Goal: Information Seeking & Learning: Learn about a topic

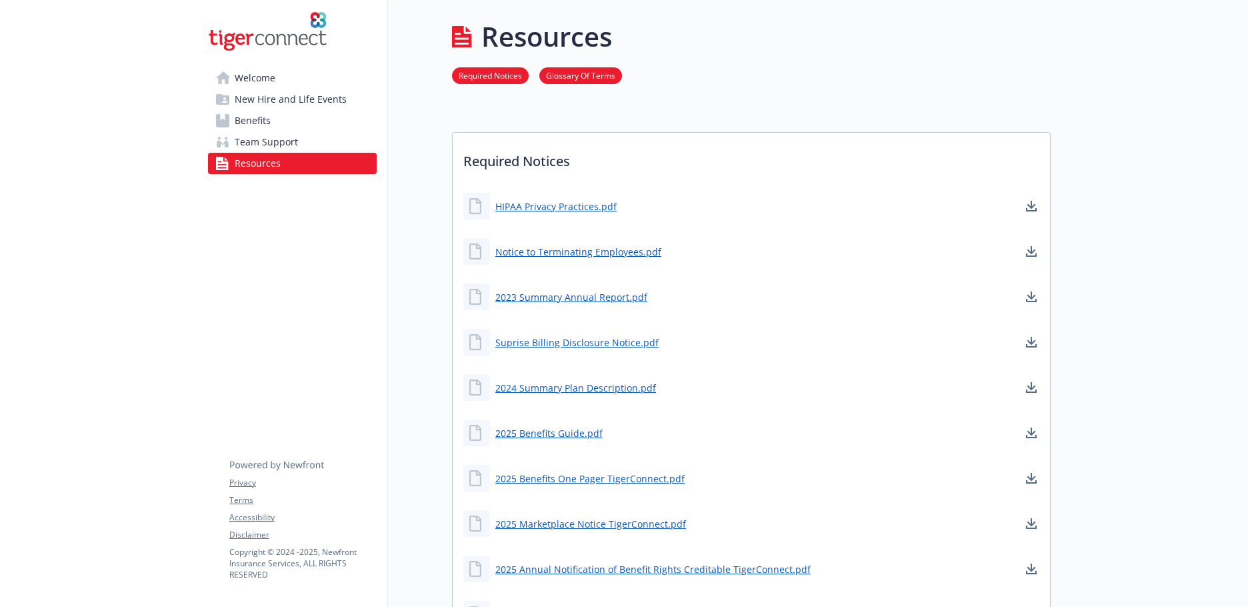
click at [270, 125] on span "Benefits" at bounding box center [253, 120] width 36 height 21
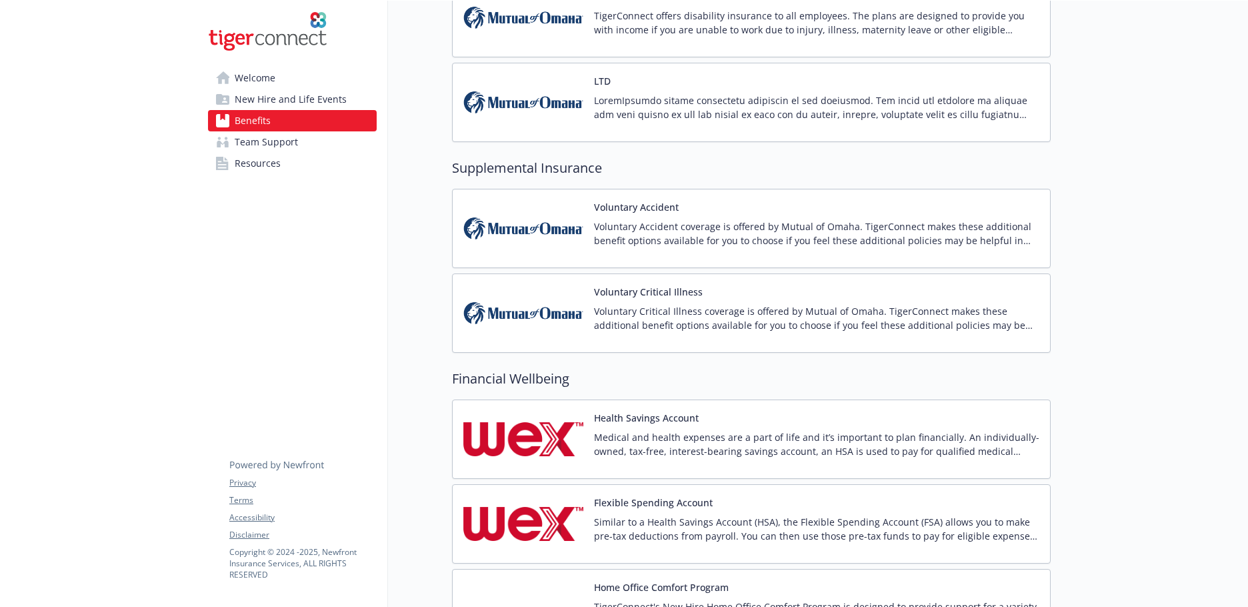
scroll to position [1467, 0]
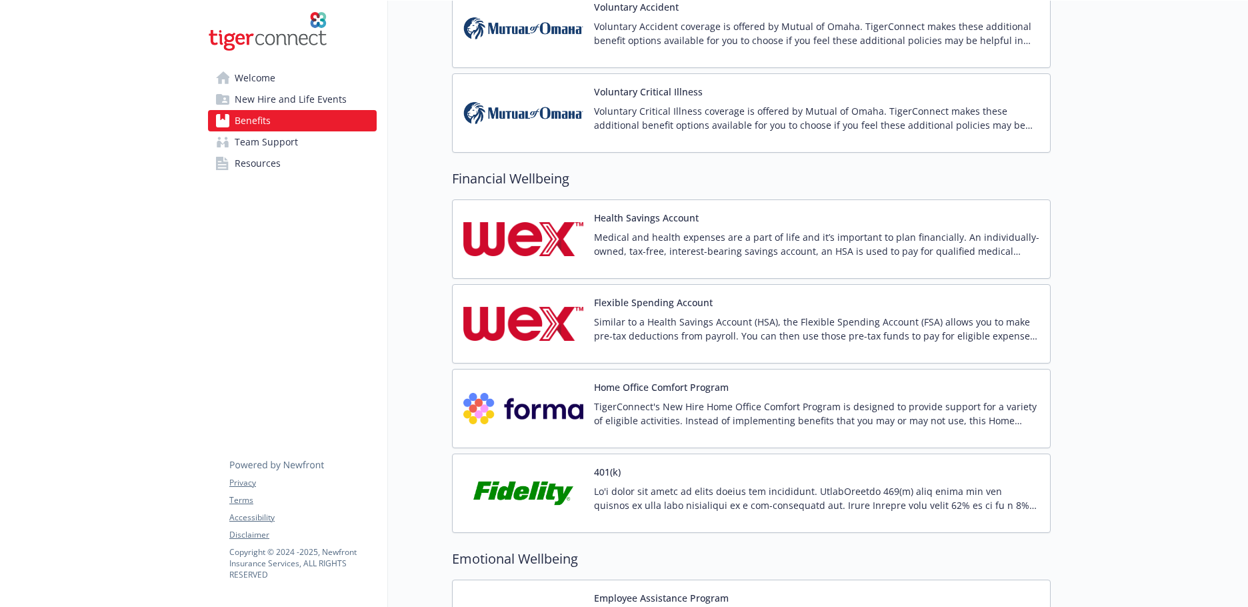
click at [585, 247] on div "Health Savings Account Medical and health expenses are a part of life and it’s …" at bounding box center [751, 239] width 576 height 57
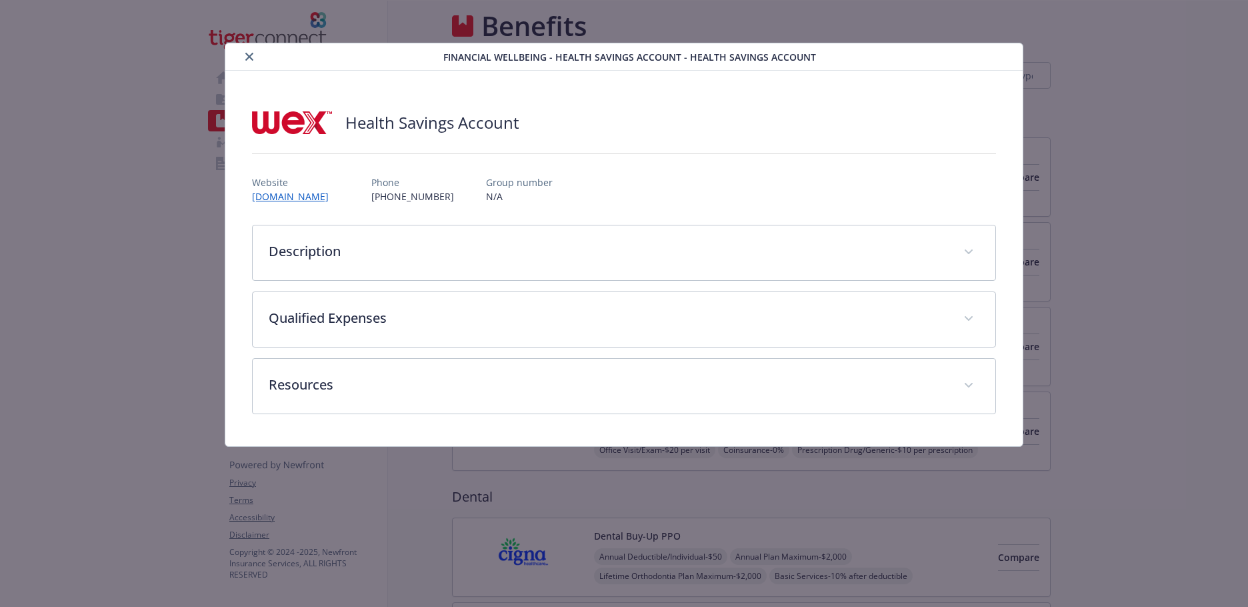
scroll to position [1467, 0]
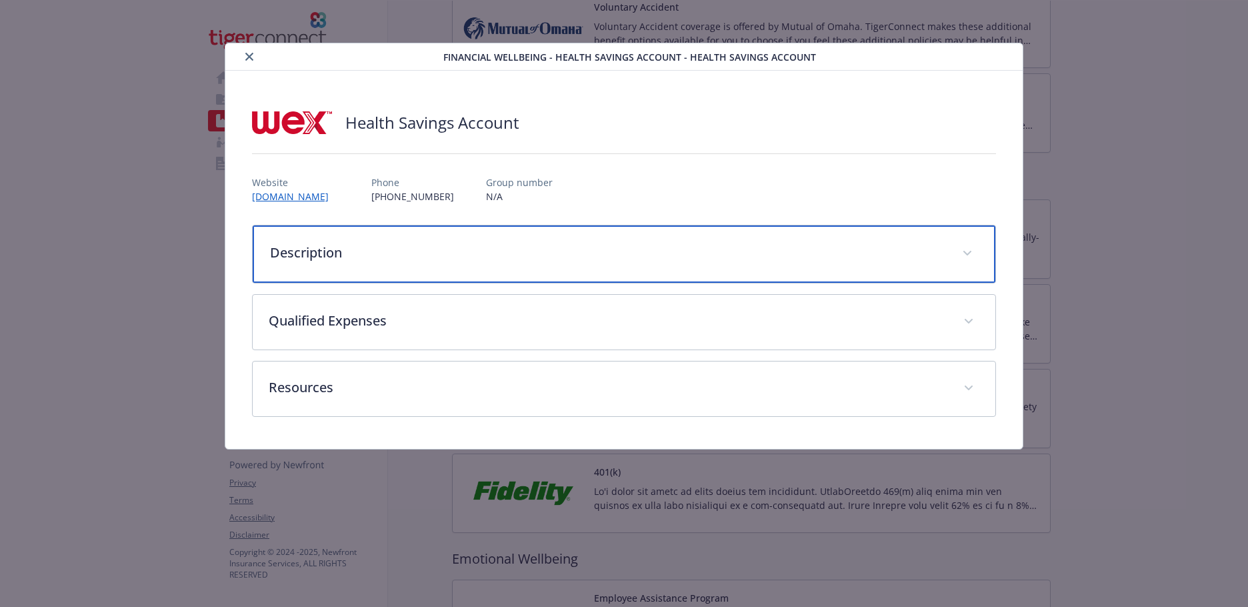
click at [417, 265] on div "Description" at bounding box center [624, 253] width 743 height 57
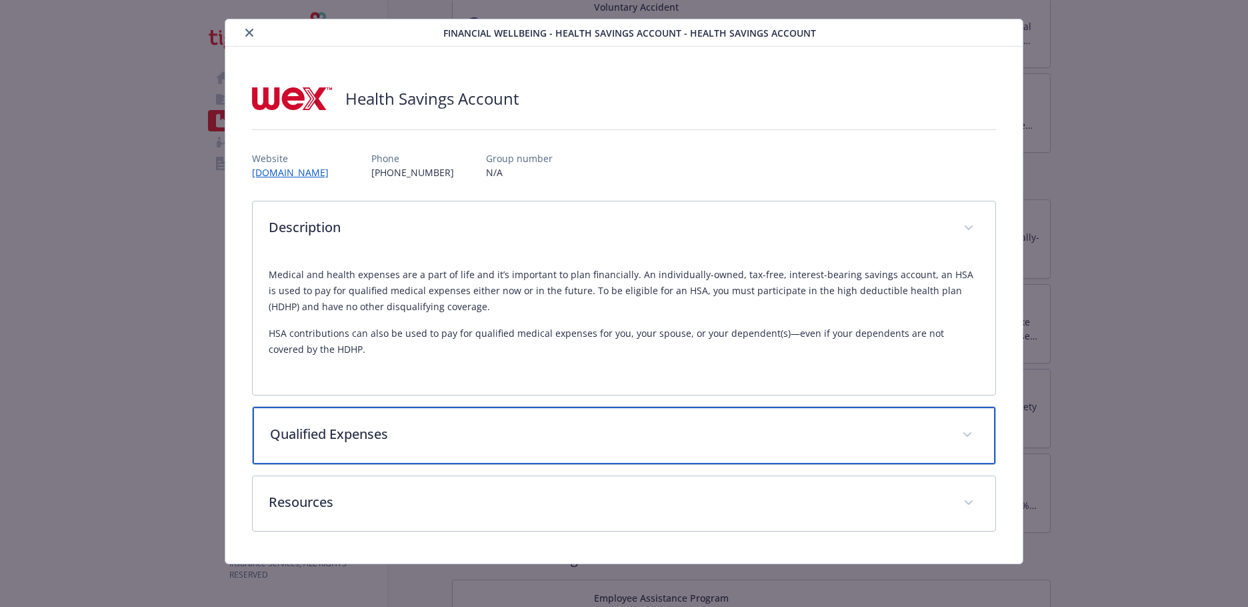
click at [351, 437] on p "Qualified Expenses" at bounding box center [608, 434] width 676 height 20
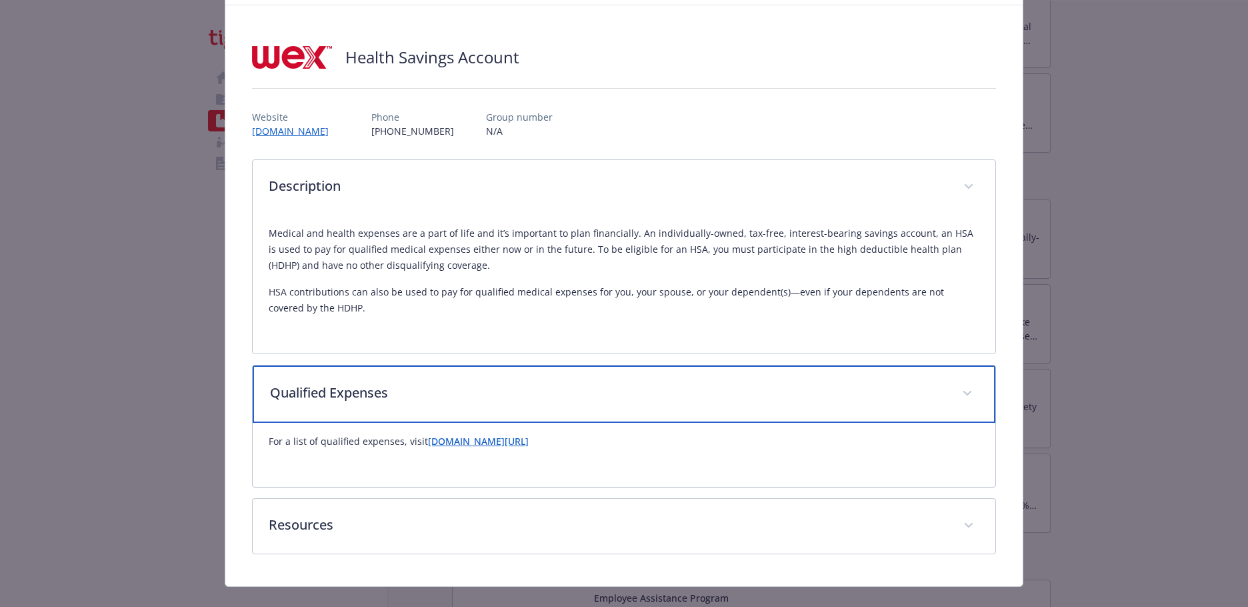
scroll to position [88, 0]
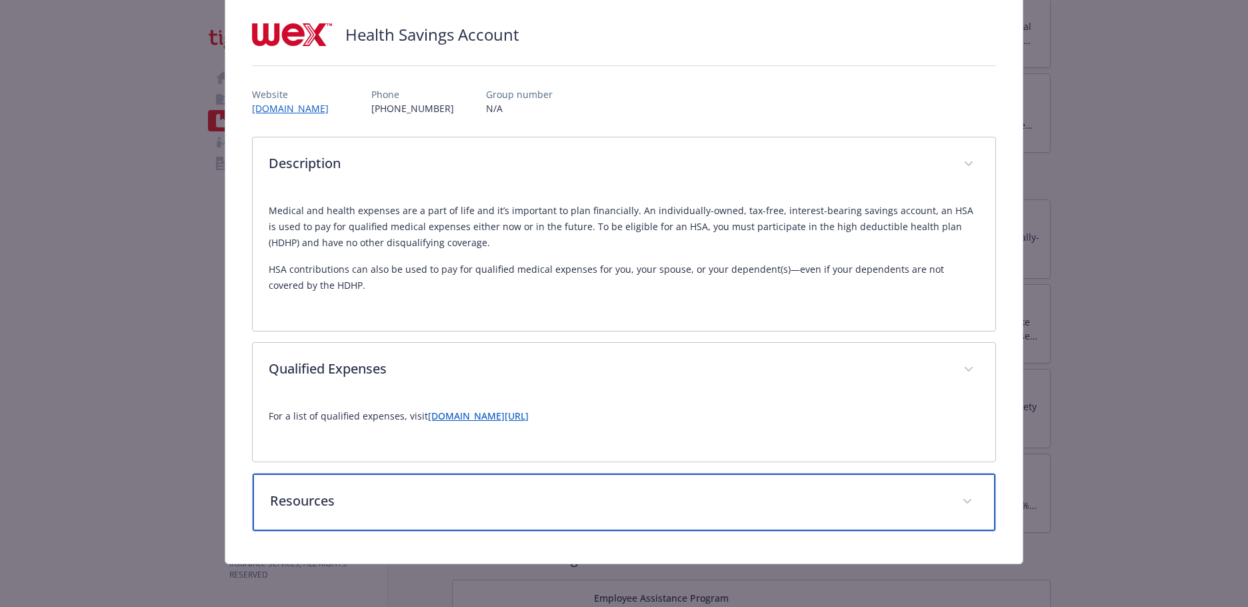
click at [335, 493] on p "Resources" at bounding box center [608, 501] width 676 height 20
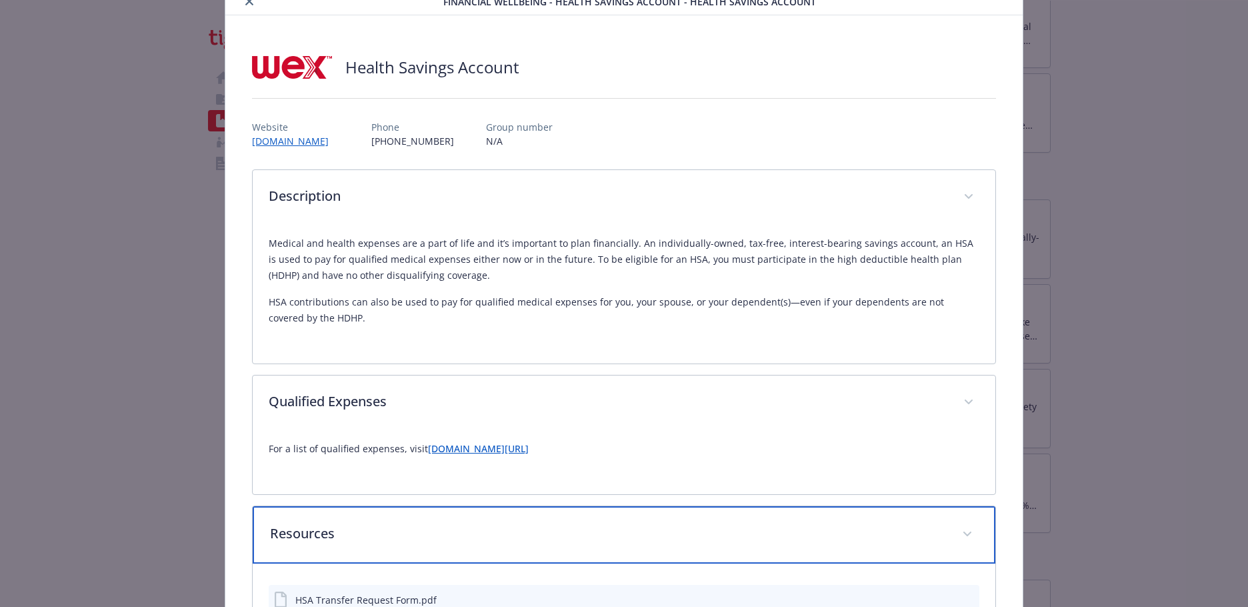
scroll to position [0, 0]
